Goal: Navigation & Orientation: Find specific page/section

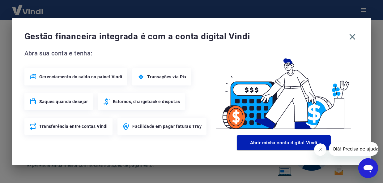
click at [319, 152] on button "Fechar mensagem da empresa" at bounding box center [320, 149] width 12 height 12
click at [353, 35] on icon "button" at bounding box center [352, 37] width 10 height 10
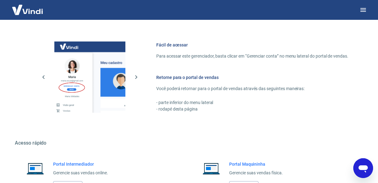
scroll to position [369, 0]
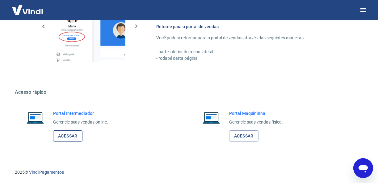
click at [68, 139] on link "Acessar" at bounding box center [67, 135] width 29 height 11
